Goal: Task Accomplishment & Management: Manage account settings

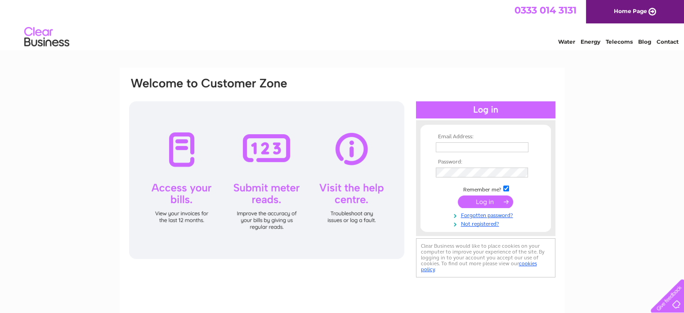
type input "sales@bakerydirect.co.uk"
click at [482, 197] on input "submit" at bounding box center [485, 201] width 55 height 13
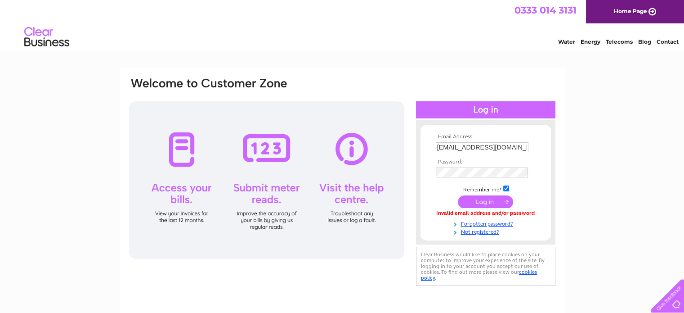
click at [480, 201] on input "submit" at bounding box center [485, 201] width 55 height 13
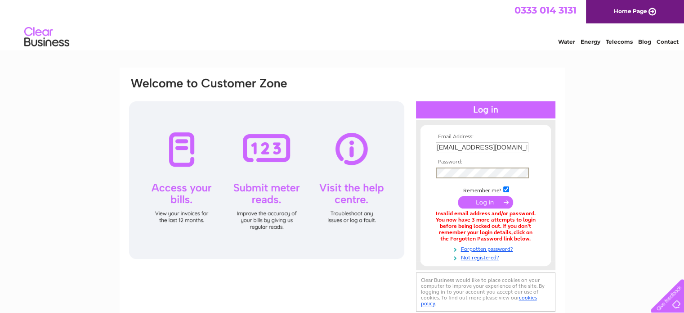
drag, startPoint x: 593, startPoint y: 127, endPoint x: 586, endPoint y: 132, distance: 8.4
click at [591, 128] on div "Email Address: sales@bakerydirect.co.uk Password: Forgotten password?" at bounding box center [342, 271] width 684 height 409
click at [499, 248] on link "Forgotten password?" at bounding box center [487, 247] width 102 height 9
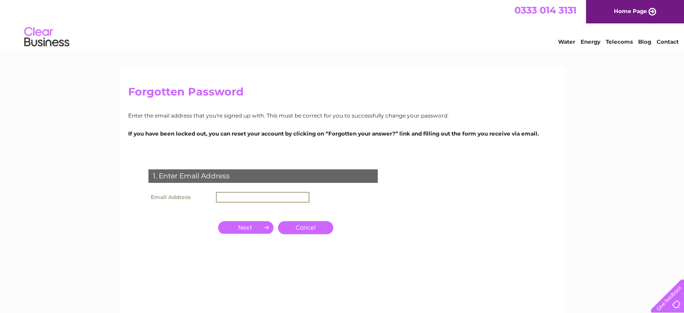
click at [234, 198] on input "text" at bounding box center [263, 197] width 94 height 11
type input "[EMAIL_ADDRESS][DOMAIN_NAME]"
drag, startPoint x: 251, startPoint y: 224, endPoint x: 273, endPoint y: 226, distance: 22.1
click at [255, 226] on input "button" at bounding box center [245, 226] width 55 height 13
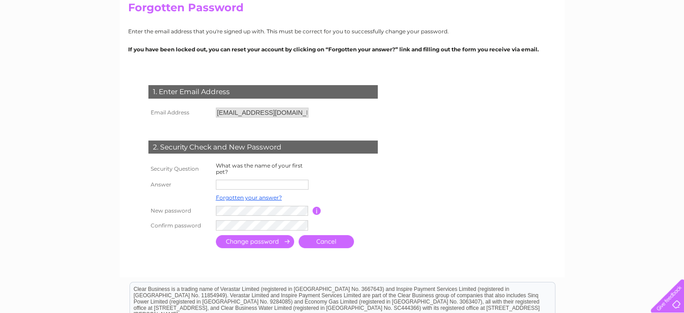
scroll to position [90, 0]
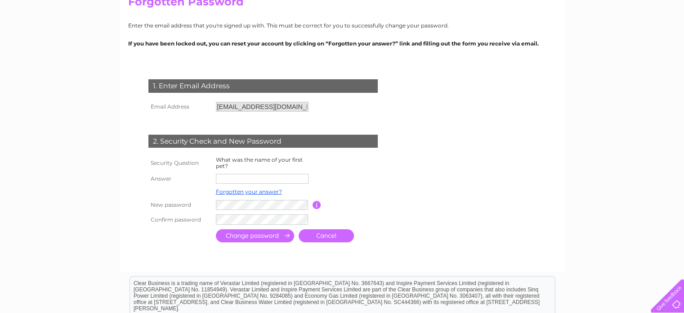
click at [243, 176] on input "text" at bounding box center [262, 179] width 93 height 10
type input "Patch"
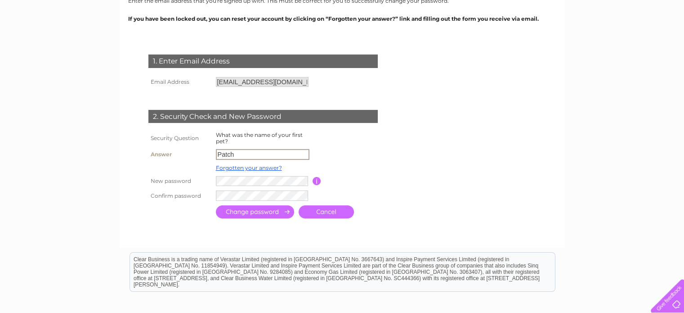
scroll to position [135, 0]
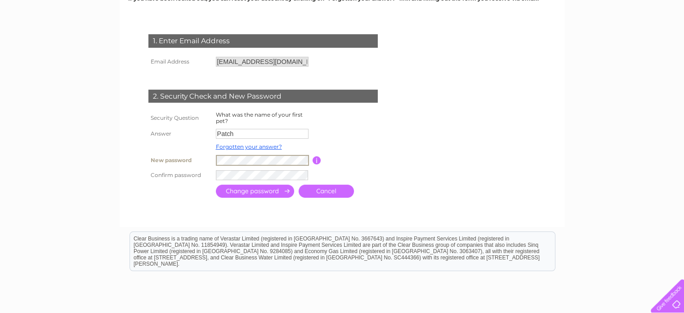
click at [232, 170] on td at bounding box center [303, 175] width 179 height 14
click at [261, 190] on input "submit" at bounding box center [255, 190] width 78 height 13
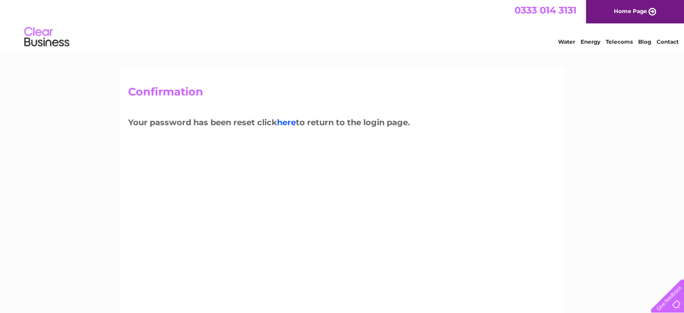
click at [286, 125] on link "here" at bounding box center [286, 122] width 19 height 10
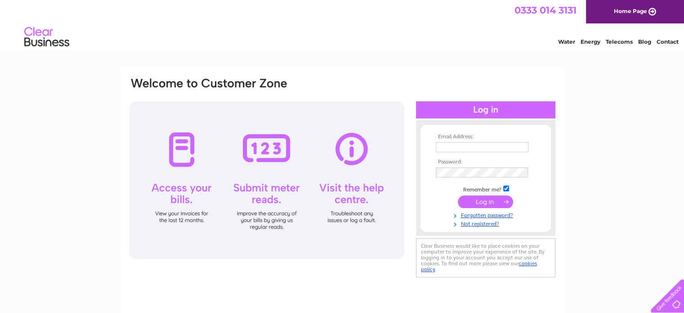
type input "SALES@BAKERYDIRECT.CO.UK"
click at [410, 179] on div "Email Address: SALES@BAKERYDIRECT.CO.UK Password:" at bounding box center [342, 178] width 428 height 204
click at [481, 199] on input "submit" at bounding box center [485, 202] width 55 height 13
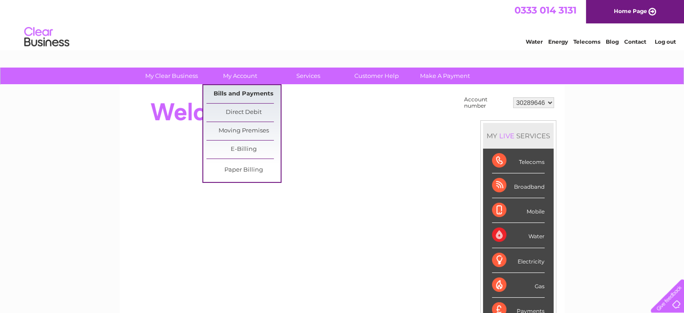
click at [246, 98] on link "Bills and Payments" at bounding box center [243, 94] width 74 height 18
click at [249, 95] on link "Bills and Payments" at bounding box center [243, 94] width 74 height 18
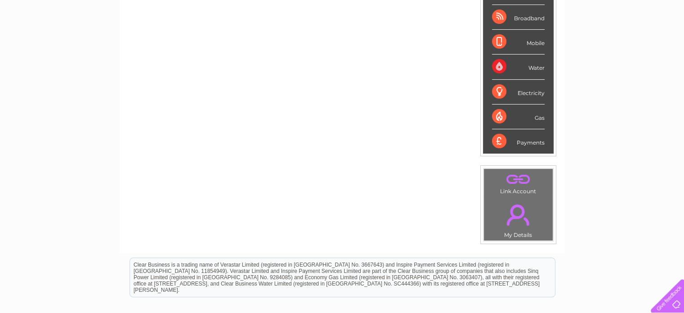
scroll to position [180, 0]
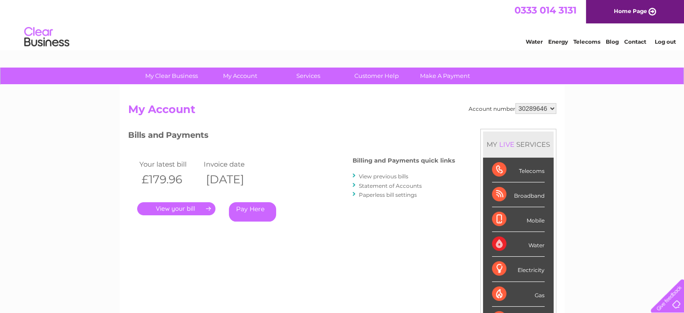
drag, startPoint x: 190, startPoint y: 208, endPoint x: 202, endPoint y: 207, distance: 12.2
click at [191, 208] on link "." at bounding box center [176, 208] width 78 height 13
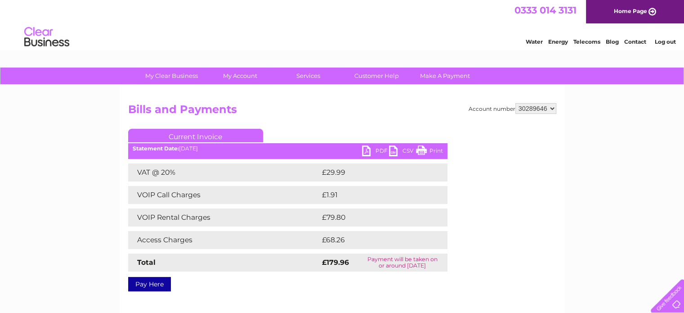
click at [363, 148] on link "PDF" at bounding box center [375, 151] width 27 height 13
